Goal: Transaction & Acquisition: Register for event/course

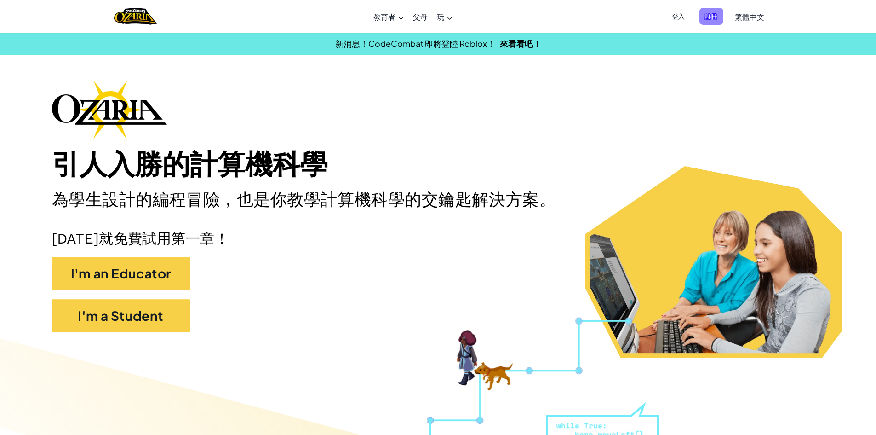
click at [712, 20] on span "註冊" at bounding box center [712, 16] width 24 height 17
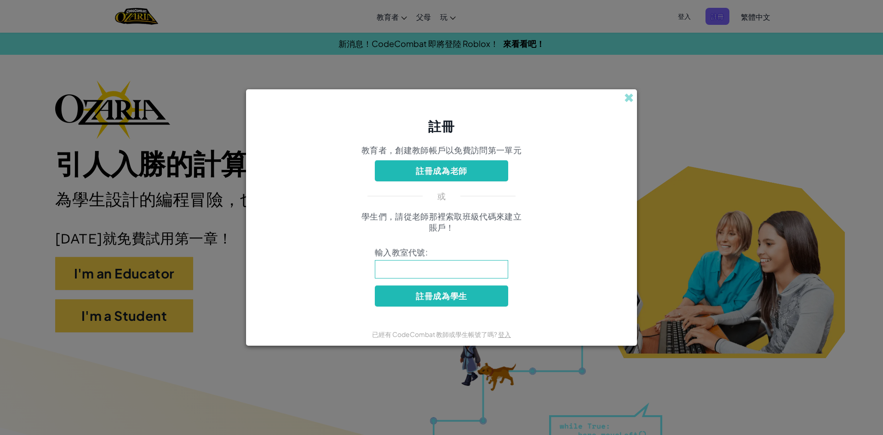
click at [728, 66] on div "註冊 教育者，創建教師帳戶以免費訪問第一單元 註冊成為老師 或 學生們，請從老師那裡索取班級代碼來建立賬戶！ 輸入教室代號: 註冊成為學生 已經有 CodeC…" at bounding box center [441, 217] width 883 height 435
click at [630, 93] on span at bounding box center [629, 98] width 10 height 10
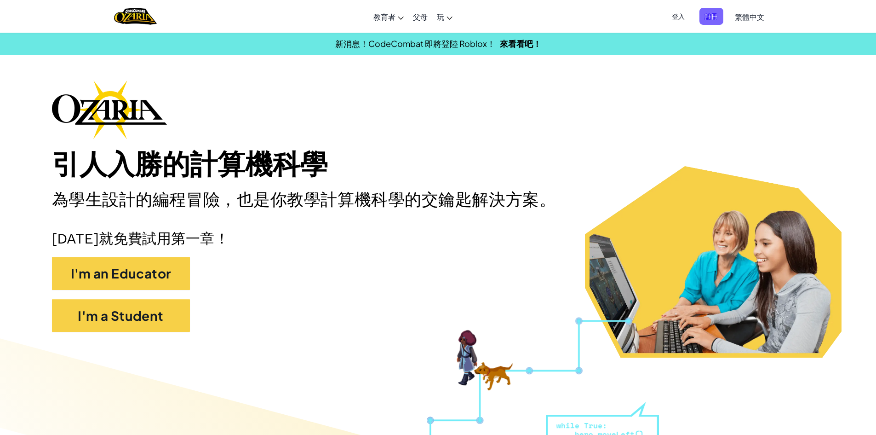
click at [687, 13] on span "登入" at bounding box center [678, 16] width 24 height 17
